Goal: Find specific page/section

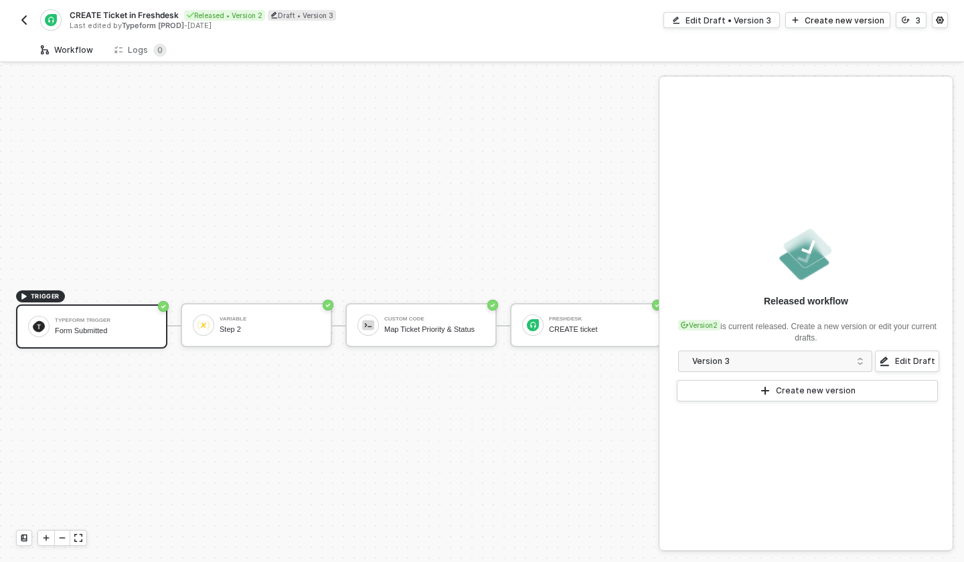
scroll to position [25, 0]
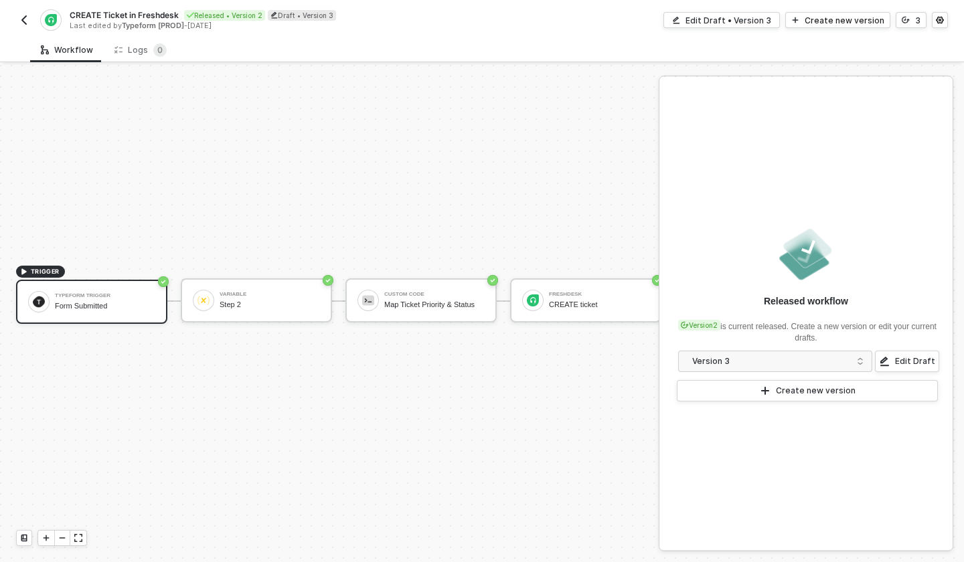
click at [28, 27] on div "CREATE Ticket in Freshdesk Released • Version 2 Draft • Version 3 Last edited b…" at bounding box center [249, 19] width 466 height 21
click at [26, 23] on img "button" at bounding box center [24, 20] width 11 height 11
